Goal: Complete application form: Complete application form

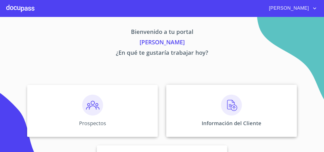
click at [224, 107] on img at bounding box center [231, 105] width 21 height 21
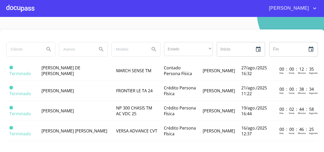
scroll to position [12, 0]
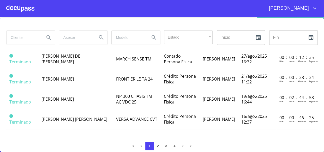
click at [154, 148] on button "2" at bounding box center [158, 146] width 8 height 8
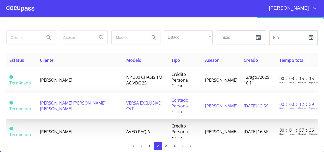
scroll to position [47, 0]
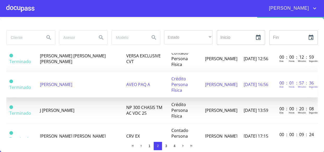
click at [56, 82] on span "[PERSON_NAME]" at bounding box center [56, 85] width 32 height 6
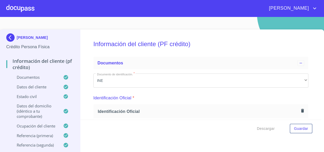
scroll to position [47, 0]
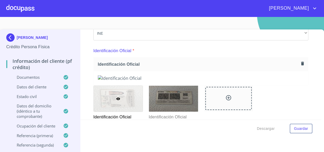
click at [301, 65] on icon "button" at bounding box center [302, 64] width 3 height 4
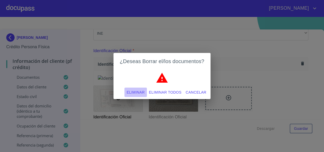
click at [138, 93] on span "Eliminar" at bounding box center [136, 92] width 18 height 7
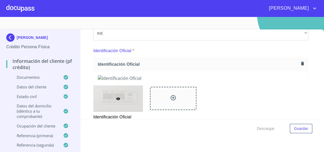
click at [300, 61] on icon "button" at bounding box center [302, 63] width 5 height 5
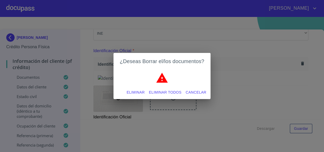
click at [134, 92] on span "Eliminar" at bounding box center [136, 92] width 18 height 7
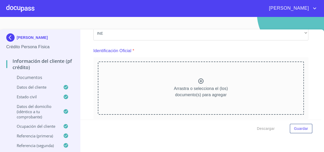
click at [202, 78] on div "Arrastra o selecciona el (los) documento(s) para agregar" at bounding box center [201, 88] width 207 height 53
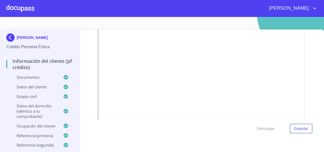
scroll to position [142, 0]
click at [297, 131] on span "Guardar" at bounding box center [301, 129] width 14 height 7
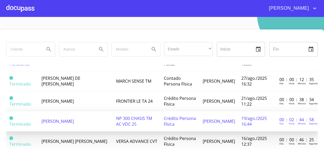
scroll to position [441, 0]
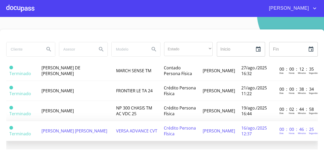
click at [78, 124] on td "[PERSON_NAME] [PERSON_NAME]" at bounding box center [75, 131] width 75 height 20
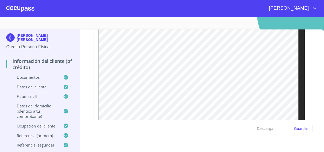
scroll to position [1211, 0]
